Goal: Task Accomplishment & Management: Complete application form

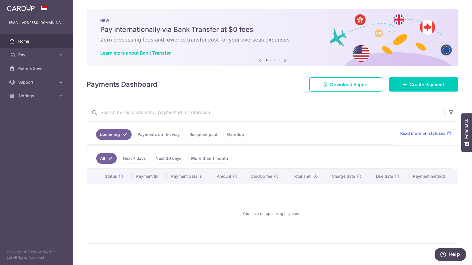
click at [212, 158] on link "More than 1 month" at bounding box center [209, 158] width 44 height 11
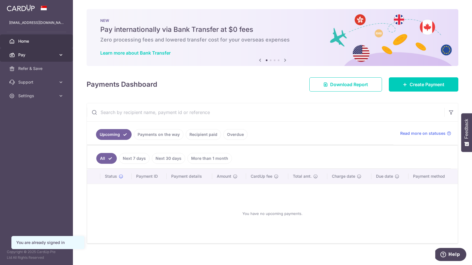
click at [57, 52] on link "Pay" at bounding box center [36, 55] width 73 height 14
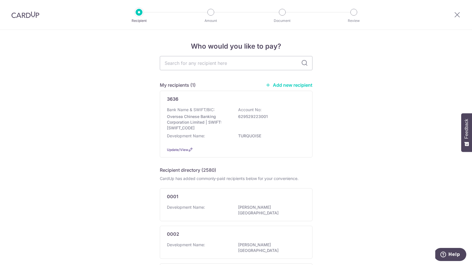
click at [296, 86] on link "Add new recipient" at bounding box center [288, 85] width 47 height 6
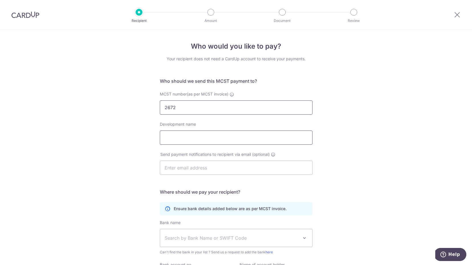
type input "2672"
click at [200, 140] on input "Development name" at bounding box center [236, 138] width 153 height 14
type input "Yishun Emerald"
click at [176, 164] on input "text" at bounding box center [236, 168] width 153 height 14
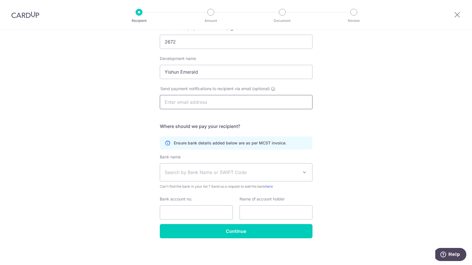
scroll to position [66, 0]
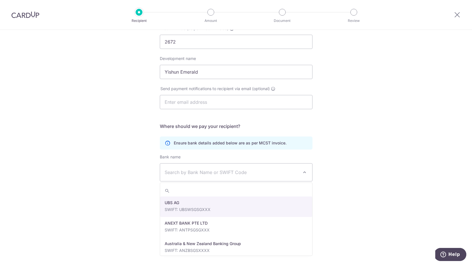
click at [206, 171] on span "Search by Bank Name or SWIFT Code" at bounding box center [232, 172] width 134 height 7
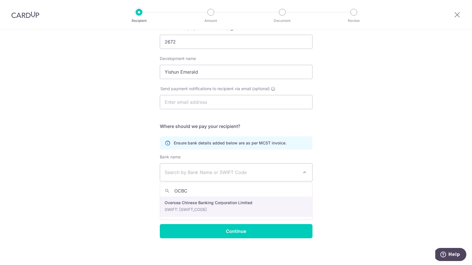
type input "OCBC"
select select "12"
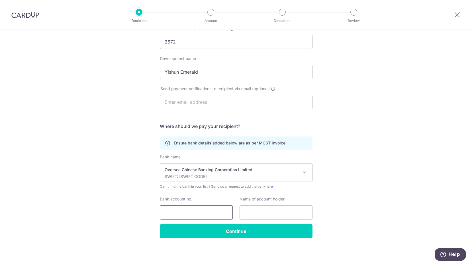
click at [192, 212] on input "Bank account no." at bounding box center [196, 213] width 73 height 14
type input "501-571-582-001"
click at [279, 214] on input "text" at bounding box center [276, 213] width 73 height 14
type input "T"
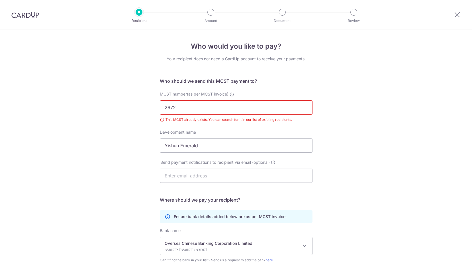
scroll to position [87, 0]
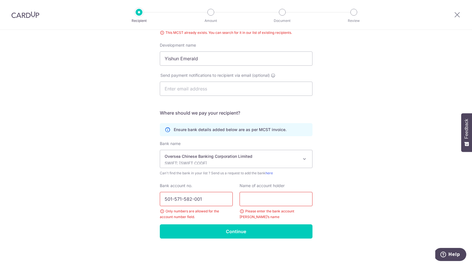
click at [242, 211] on div "Please enter the bank account [PERSON_NAME]’s name" at bounding box center [276, 214] width 73 height 11
type input "M"
type input "The Management Corporation"
